Goal: Information Seeking & Learning: Check status

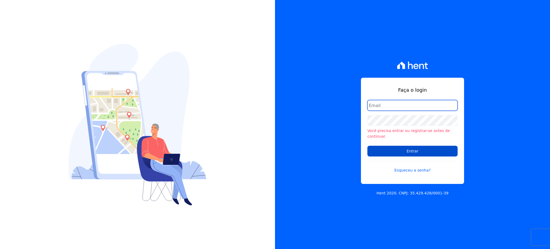
type input "[EMAIL_ADDRESS][PERSON_NAME][DOMAIN_NAME]"
click at [419, 148] on input "Entrar" at bounding box center [412, 151] width 90 height 11
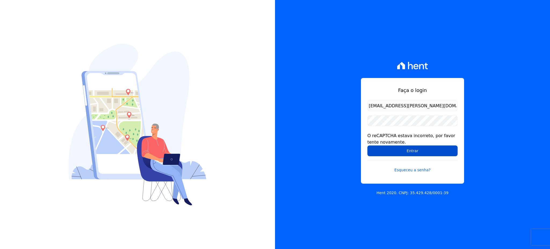
click at [426, 153] on input "Entrar" at bounding box center [412, 150] width 90 height 11
click at [418, 153] on input "Entrar" at bounding box center [412, 150] width 90 height 11
click at [408, 151] on input "Entrar" at bounding box center [412, 150] width 90 height 11
click at [420, 149] on input "Entrar" at bounding box center [412, 150] width 90 height 11
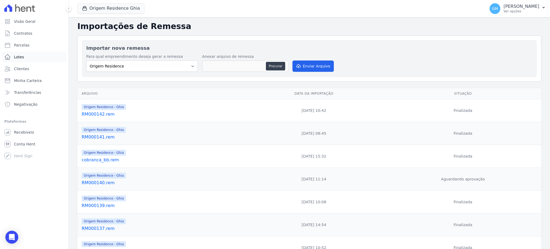
click at [32, 60] on link "Lotes" at bounding box center [34, 57] width 64 height 11
click at [29, 73] on link "Clientes" at bounding box center [34, 68] width 64 height 11
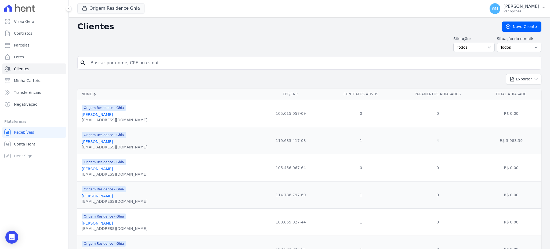
click at [104, 65] on input "search" at bounding box center [313, 62] width 452 height 11
type input "[PERSON_NAME]"
drag, startPoint x: 150, startPoint y: 66, endPoint x: 83, endPoint y: 68, distance: 67.7
click at [83, 68] on div "search [PERSON_NAME]" at bounding box center [309, 62] width 464 height 13
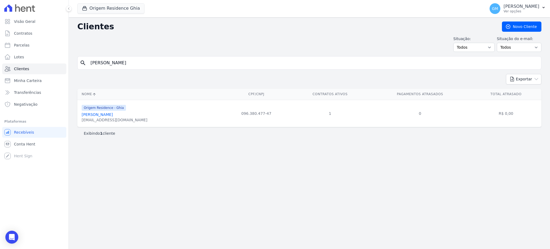
click at [113, 117] on link "[PERSON_NAME]" at bounding box center [97, 114] width 31 height 4
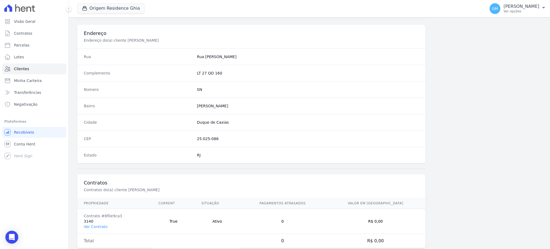
scroll to position [254, 0]
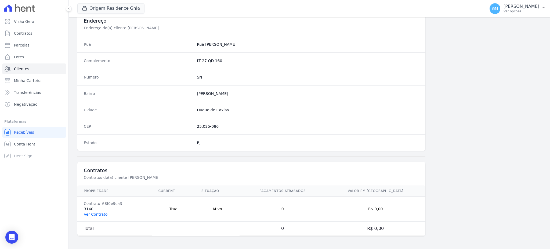
click at [100, 215] on link "Ver Contrato" at bounding box center [96, 214] width 24 height 4
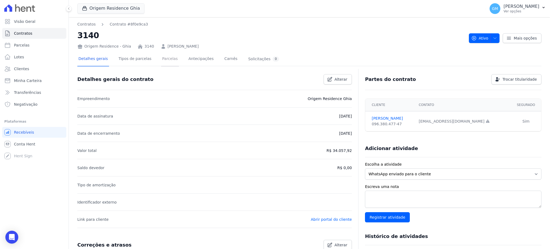
click at [163, 58] on link "Parcelas" at bounding box center [170, 59] width 18 height 14
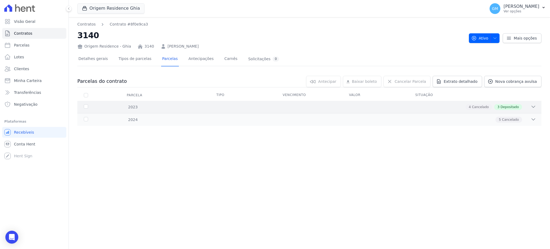
click at [509, 106] on span "Depositado" at bounding box center [510, 106] width 18 height 5
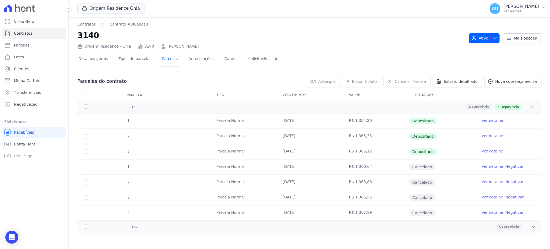
click at [497, 120] on link "Ver detalhe" at bounding box center [491, 120] width 21 height 5
click at [488, 136] on link "Ver detalhe" at bounding box center [491, 135] width 21 height 5
click at [493, 149] on link "Ver detalhe" at bounding box center [491, 150] width 21 height 5
click at [499, 105] on span "3" at bounding box center [498, 106] width 2 height 5
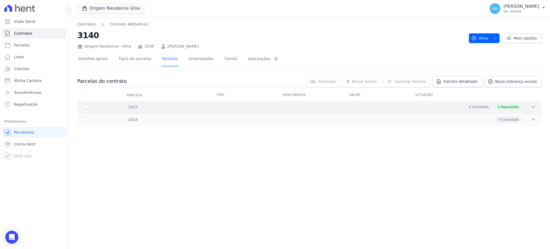
click at [499, 105] on span "3" at bounding box center [498, 106] width 2 height 5
